Goal: Information Seeking & Learning: Understand process/instructions

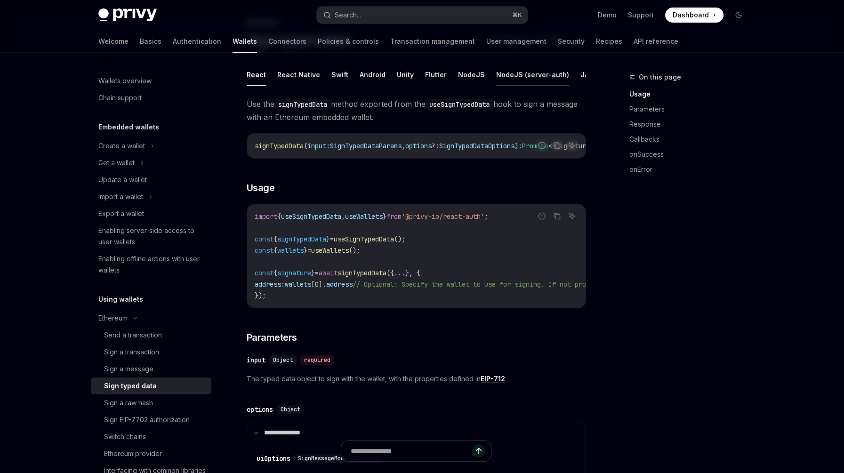
click at [506, 74] on button "NodeJS (server-auth)" at bounding box center [532, 75] width 73 height 22
type textarea "*"
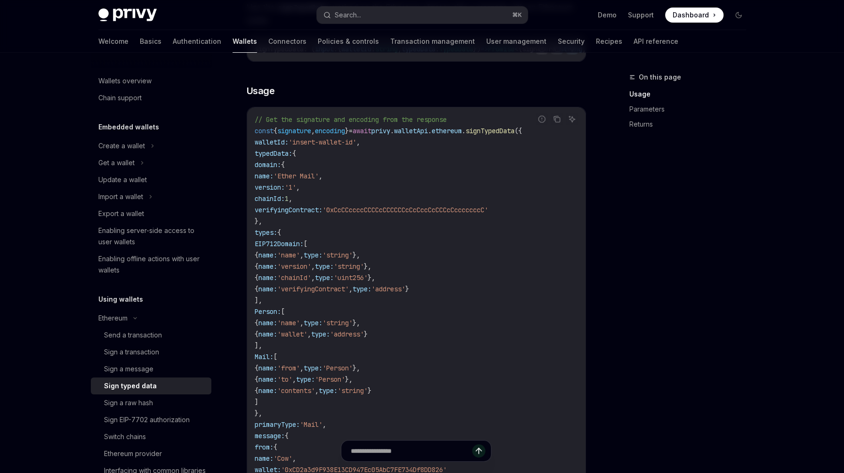
scroll to position [205, 0]
click at [665, 198] on div "On this page Usage Parameters Returns" at bounding box center [682, 273] width 143 height 402
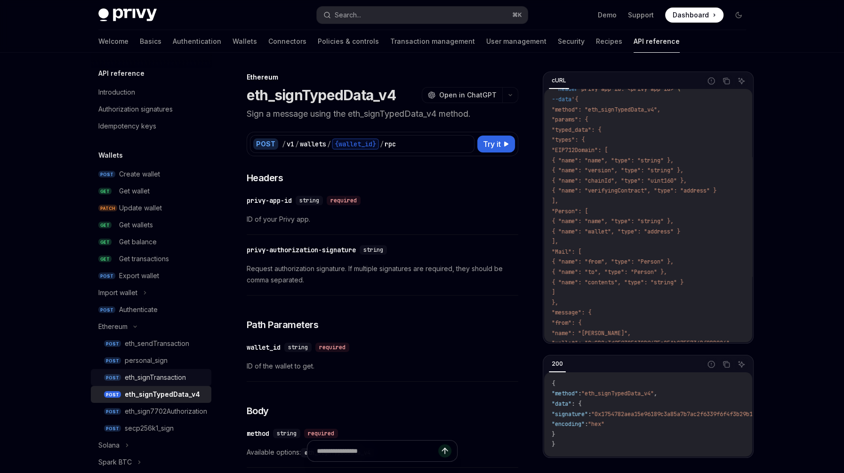
click at [171, 380] on div "eth_signTransaction" at bounding box center [155, 377] width 61 height 11
type textarea "*"
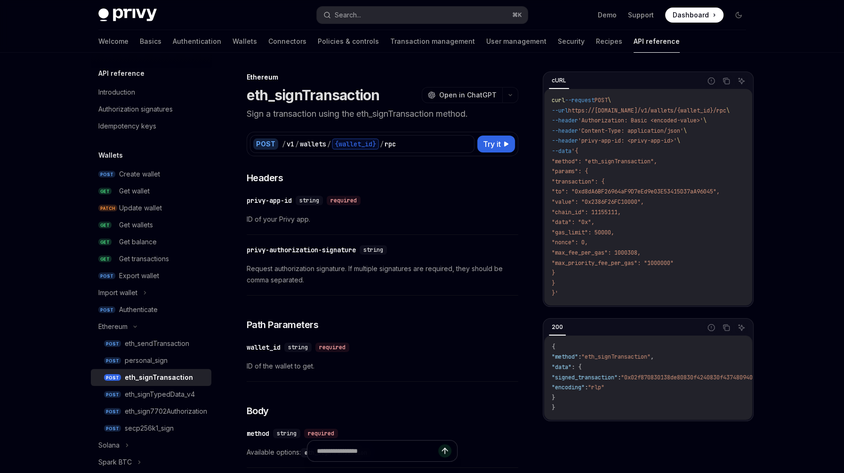
scroll to position [1, 0]
